Goal: Task Accomplishment & Management: Use online tool/utility

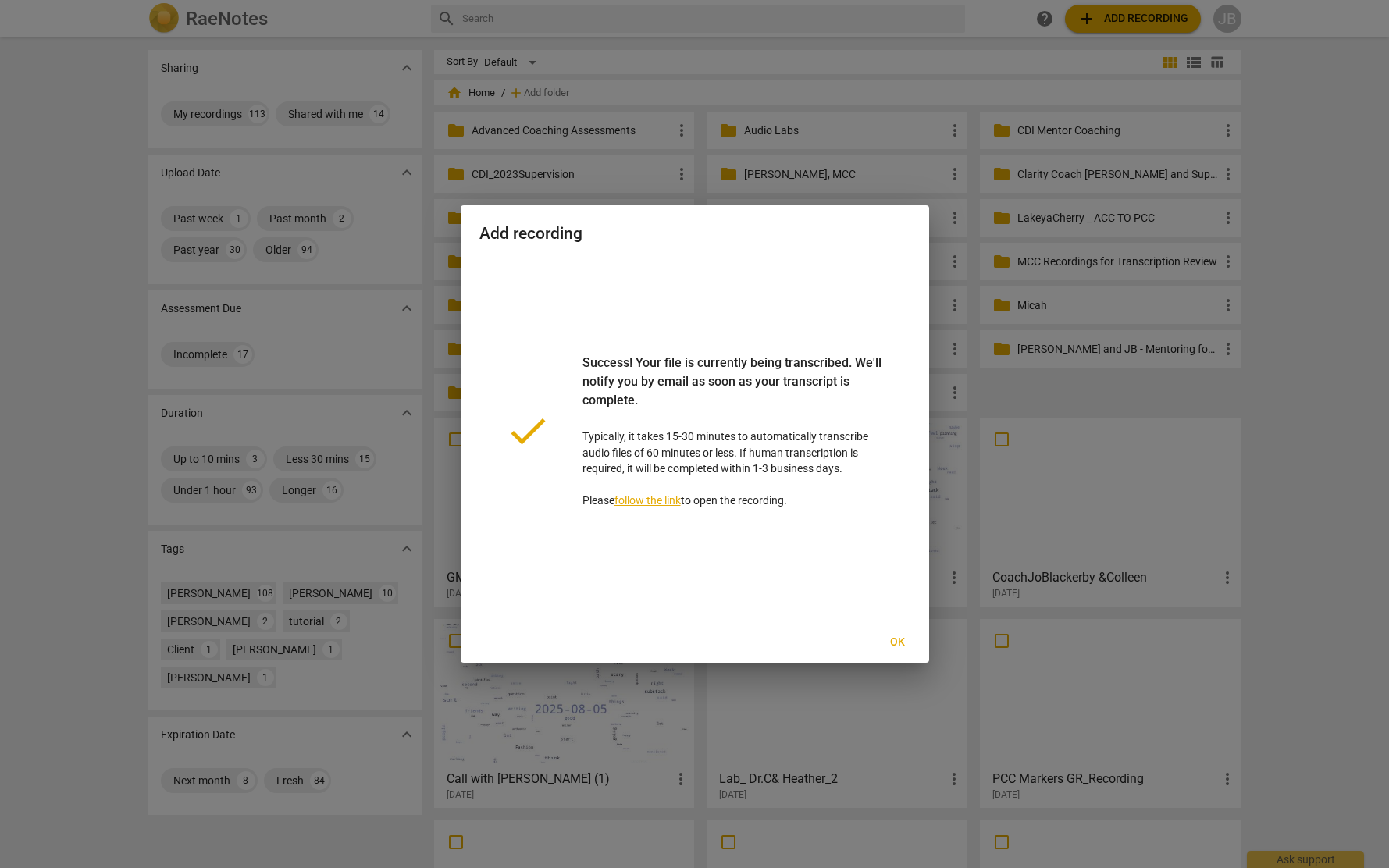
click at [888, 639] on span "Ok" at bounding box center [897, 643] width 25 height 16
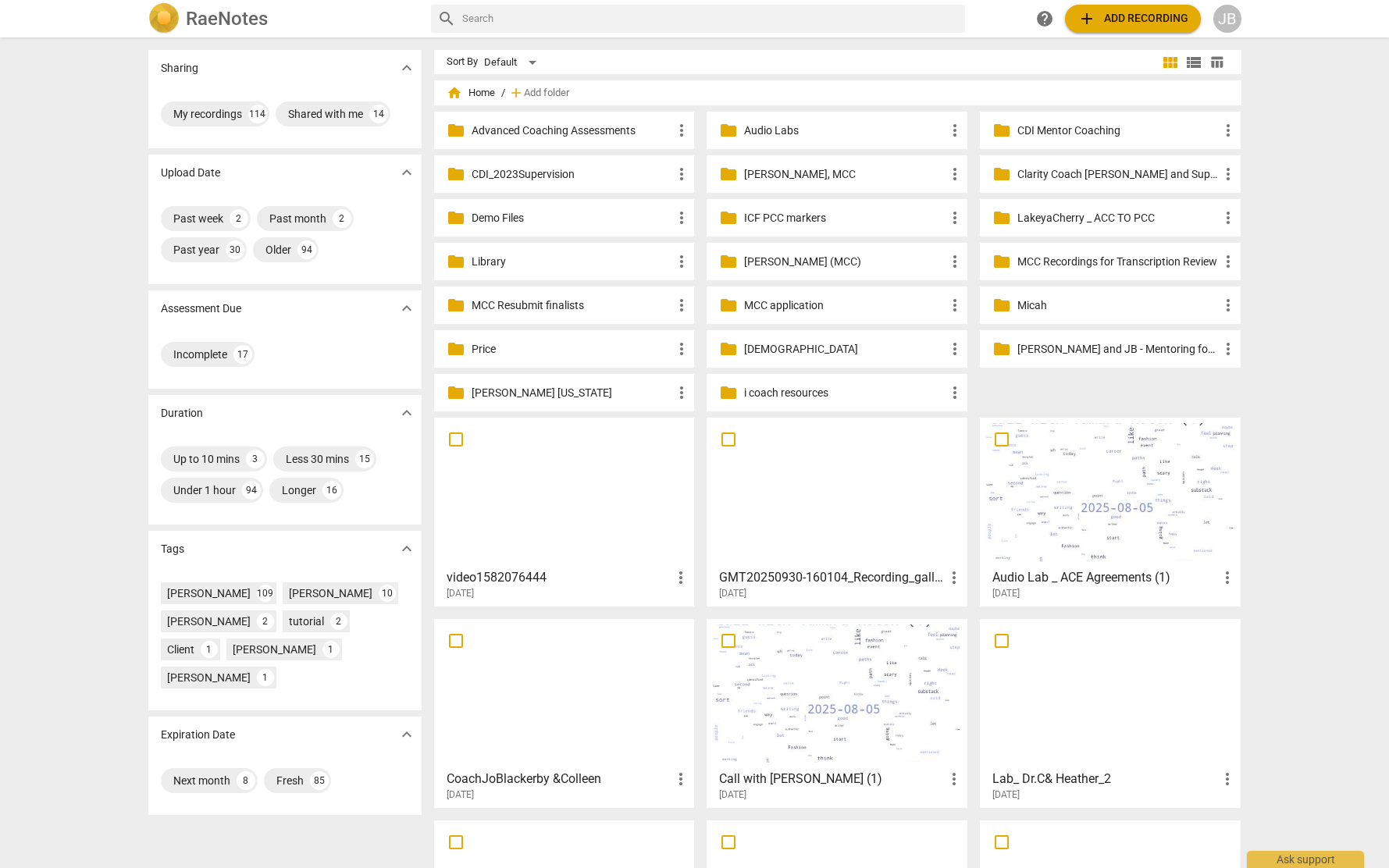
click at [578, 525] on div at bounding box center [565, 491] width 250 height 138
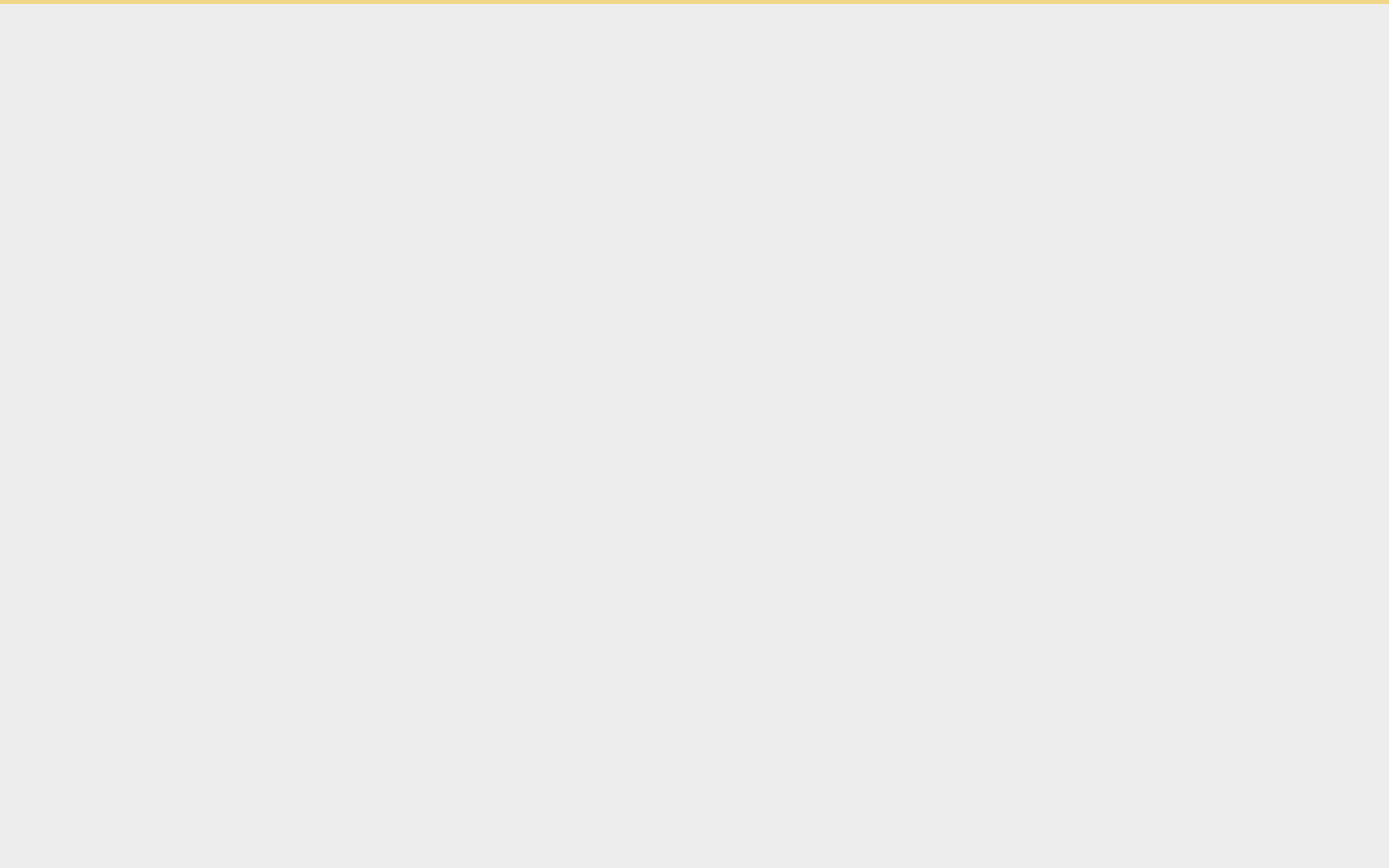
click at [578, 4] on html "Ask support" at bounding box center [694, 2] width 1389 height 4
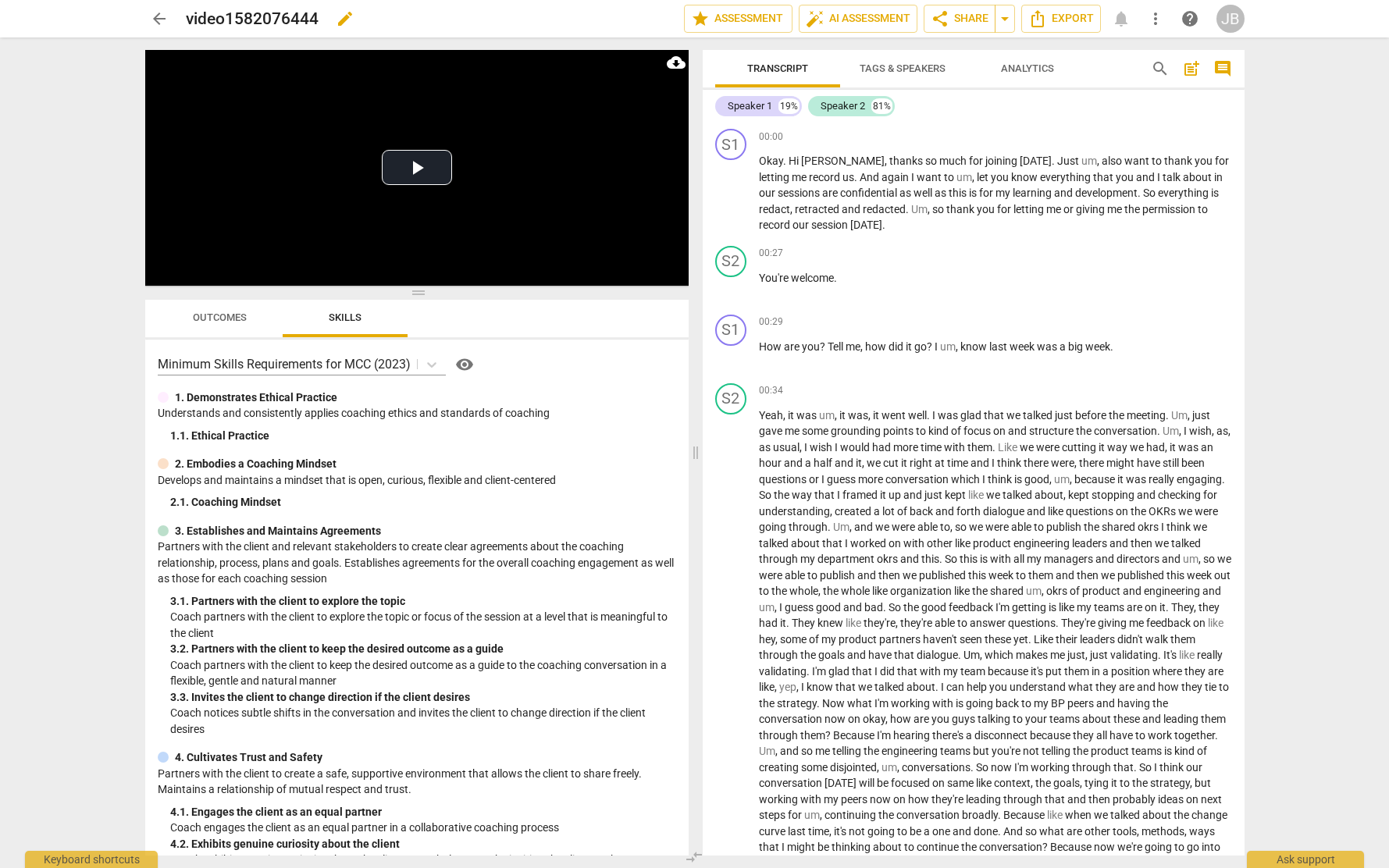
click at [345, 21] on span "edit" at bounding box center [344, 18] width 19 height 19
click at [311, 22] on input "video1582076444" at bounding box center [400, 19] width 430 height 30
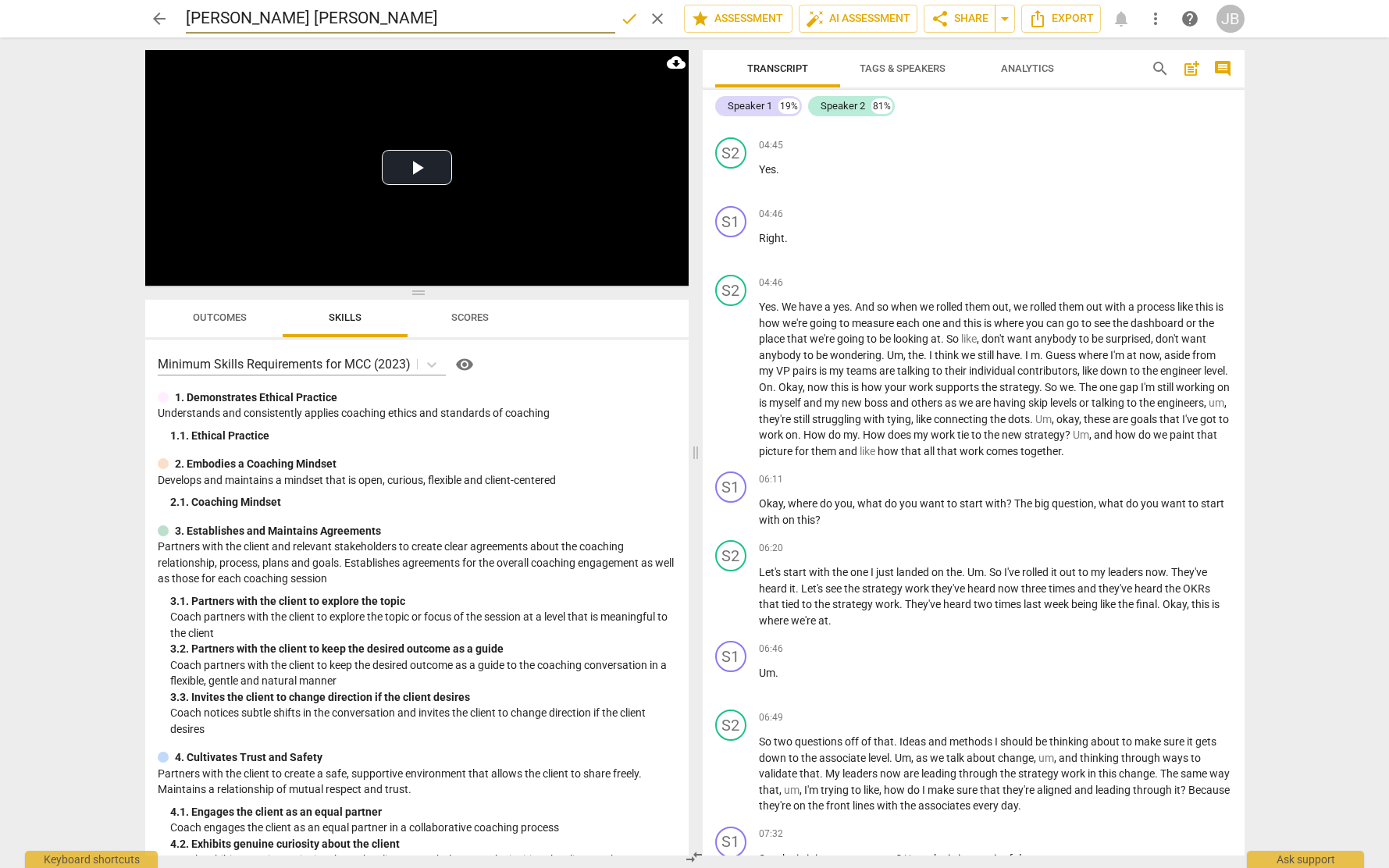
scroll to position [1073, 0]
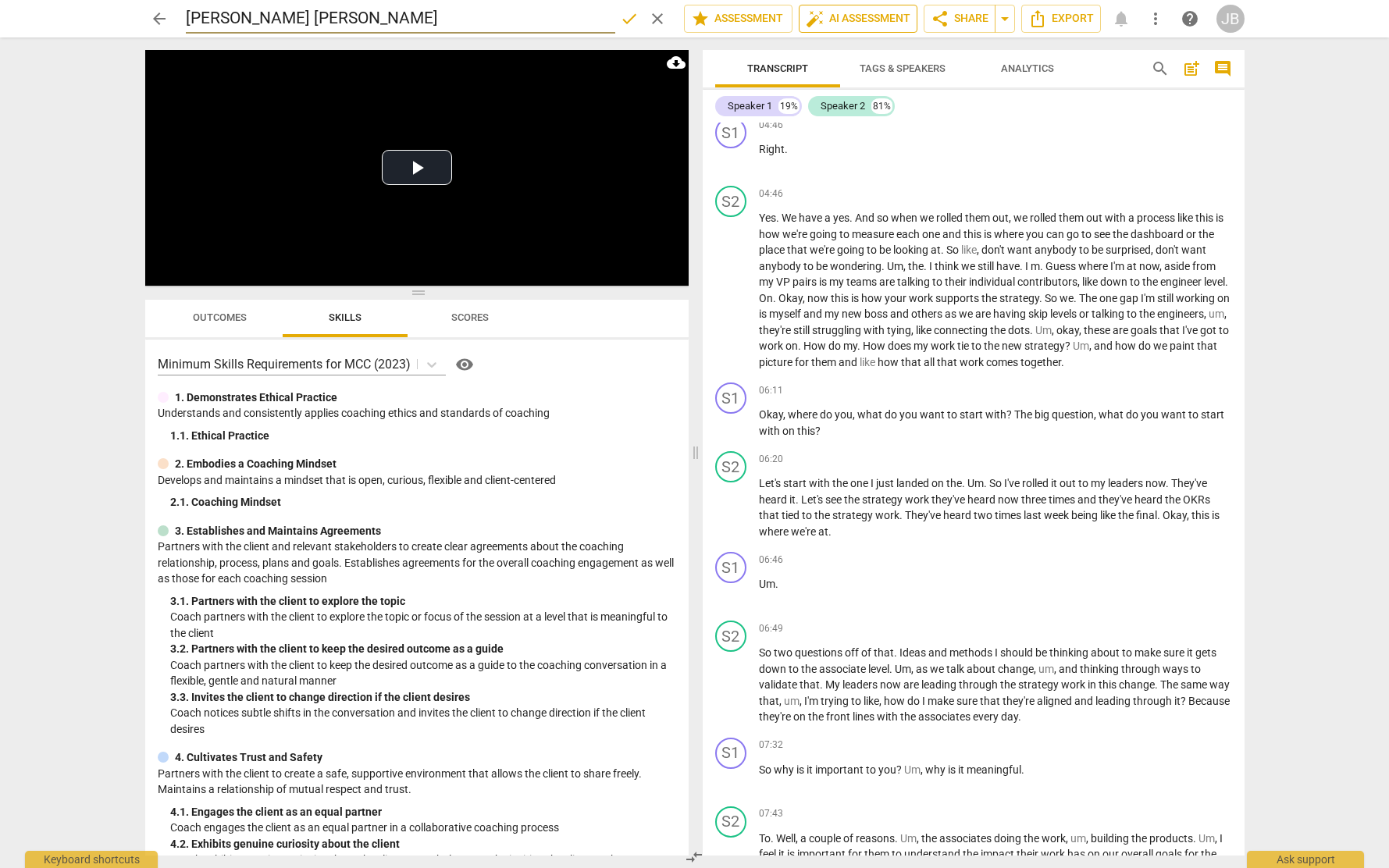
type input "[PERSON_NAME] [PERSON_NAME]"
click at [862, 19] on span "auto_fix_high AI Assessment" at bounding box center [857, 18] width 104 height 19
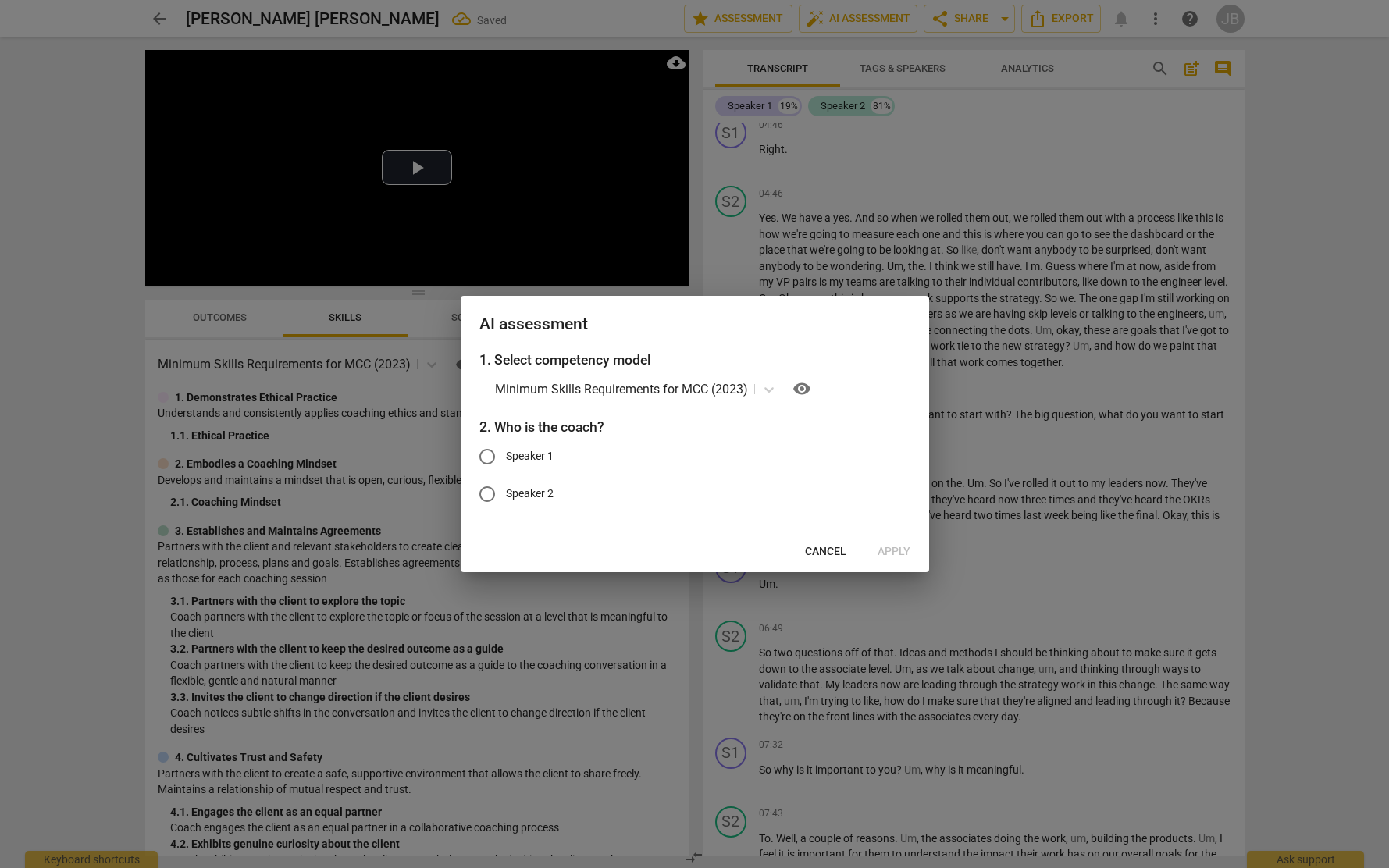
click at [523, 461] on span "Speaker 1" at bounding box center [530, 456] width 48 height 17
click at [506, 461] on input "Speaker 1" at bounding box center [487, 456] width 38 height 38
radio input "true"
click at [517, 492] on span "Speaker 2" at bounding box center [530, 493] width 48 height 17
click at [506, 492] on input "Speaker 2" at bounding box center [487, 494] width 38 height 38
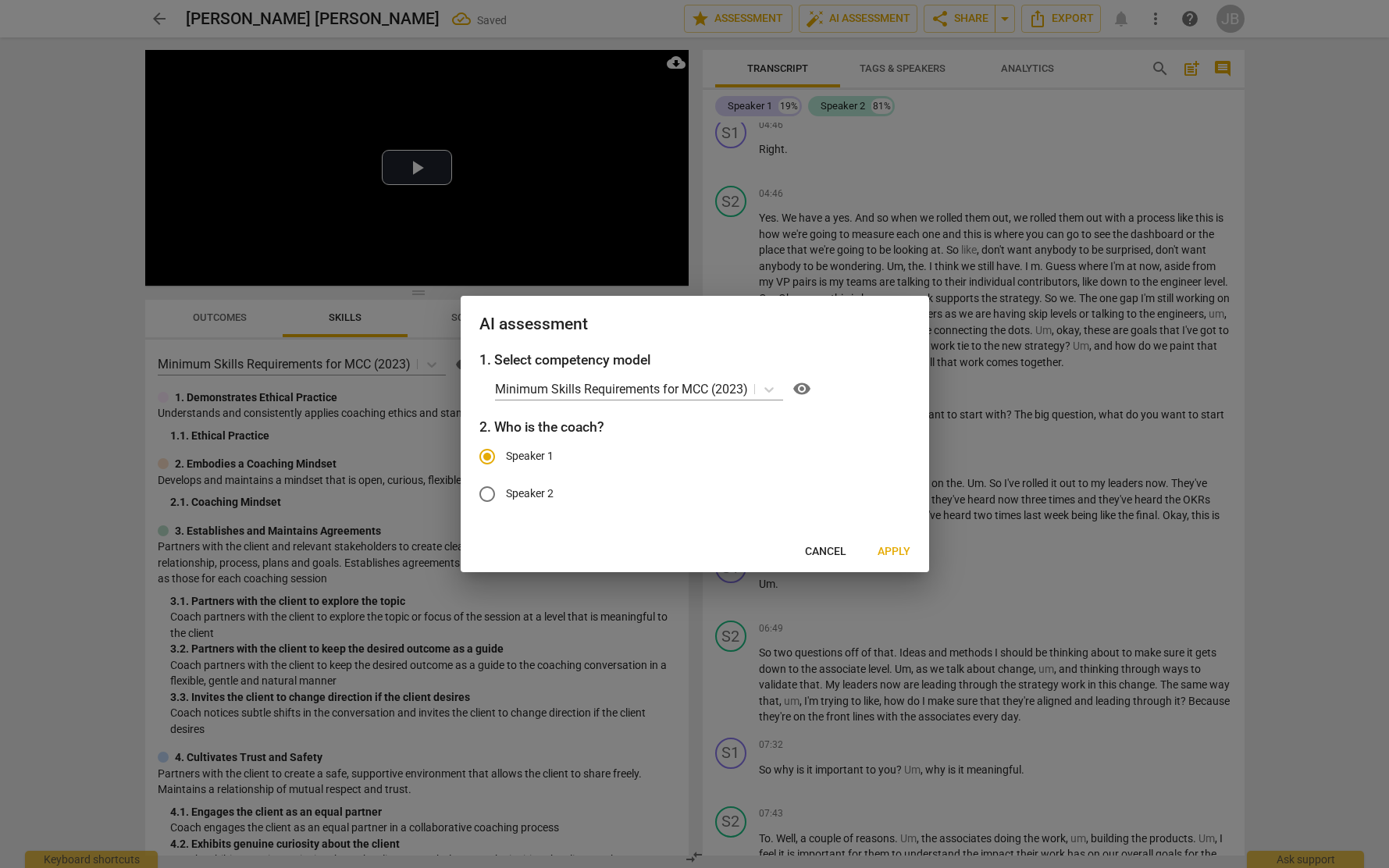
radio input "true"
click at [509, 455] on span "Speaker 1" at bounding box center [530, 456] width 48 height 17
click at [506, 455] on input "Speaker 1" at bounding box center [487, 456] width 38 height 38
radio input "true"
radio input "false"
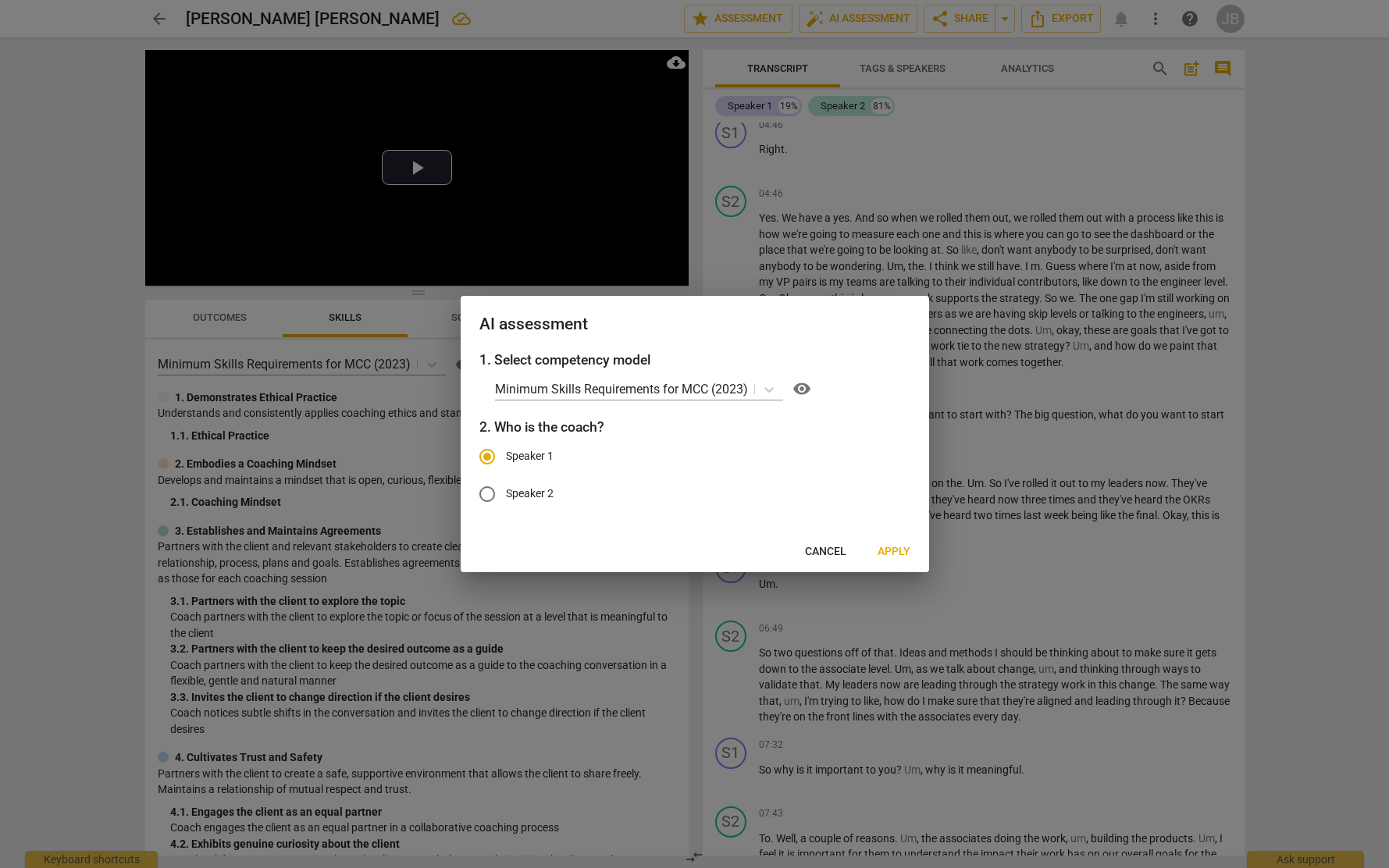
click at [894, 546] on span "Apply" at bounding box center [893, 552] width 33 height 16
